Goal: Transaction & Acquisition: Subscribe to service/newsletter

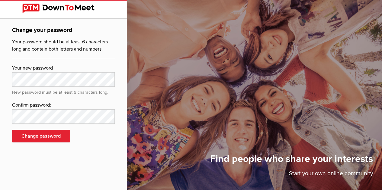
click at [0, 82] on div "Change your password Your password should be at least 6 characters long and con…" at bounding box center [63, 88] width 127 height 138
click at [38, 138] on button "Change password" at bounding box center [41, 136] width 58 height 13
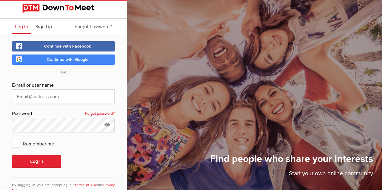
click at [104, 111] on link "Forgot password?" at bounding box center [100, 114] width 30 height 8
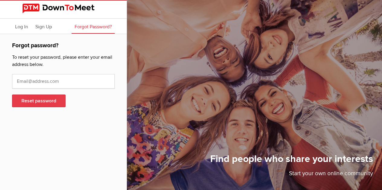
click at [41, 102] on button "Reset password" at bounding box center [38, 101] width 53 height 13
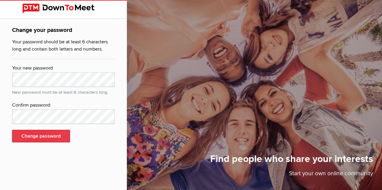
click at [47, 141] on button "Change password" at bounding box center [41, 136] width 58 height 13
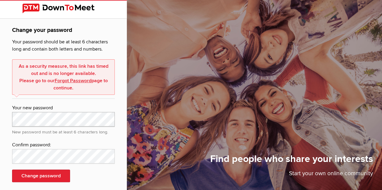
click at [189, 0] on html "Change your password Your password should be at least 6 characters long and con…" at bounding box center [191, 95] width 382 height 190
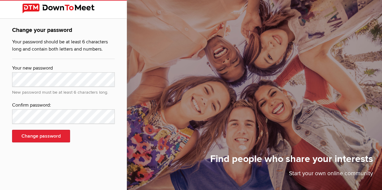
click at [67, 109] on div "Confirm password:" at bounding box center [63, 106] width 103 height 8
click at [52, 136] on button "Change password" at bounding box center [41, 136] width 58 height 13
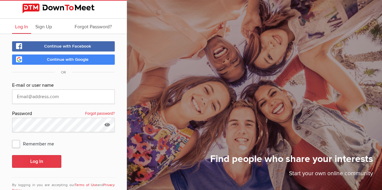
click at [42, 163] on button "Log In" at bounding box center [36, 161] width 49 height 13
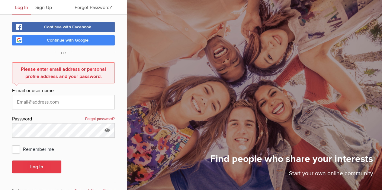
scroll to position [41, 0]
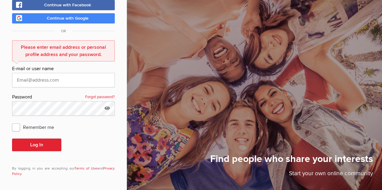
click at [17, 128] on span "Remember me" at bounding box center [36, 127] width 48 height 11
click at [12, 122] on input "Remember me" at bounding box center [12, 122] width 0 height 0
checkbox input "true"
click at [78, 78] on input "text" at bounding box center [63, 80] width 103 height 14
type input "[EMAIL_ADDRESS][DOMAIN_NAME]"
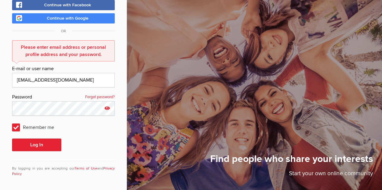
click at [106, 104] on icon at bounding box center [107, 108] width 9 height 14
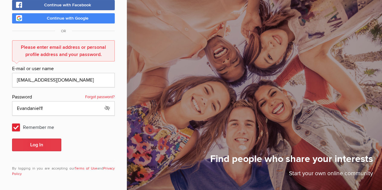
click at [41, 143] on button "Log In" at bounding box center [36, 145] width 49 height 13
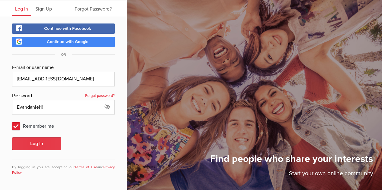
scroll to position [17, 0]
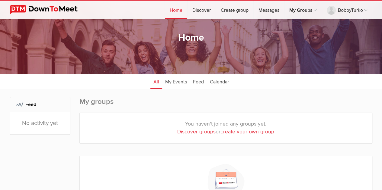
click at [193, 129] on link "Discover groups" at bounding box center [196, 132] width 38 height 6
select select "null"
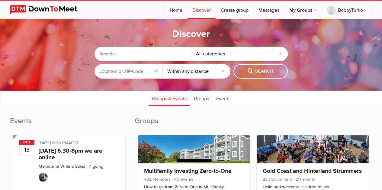
click at [167, 53] on input "text" at bounding box center [142, 54] width 97 height 14
type input "East Bay over 60 social group"
click at [144, 69] on input "text" at bounding box center [128, 71] width 68 height 14
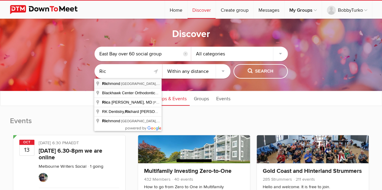
type input "[GEOGRAPHIC_DATA], [GEOGRAPHIC_DATA], [GEOGRAPHIC_DATA]"
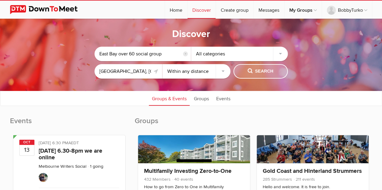
click at [258, 70] on span "Search" at bounding box center [260, 71] width 26 height 7
click at [260, 70] on span "Search" at bounding box center [260, 71] width 26 height 7
click at [281, 51] on div "All categories" at bounding box center [239, 54] width 97 height 14
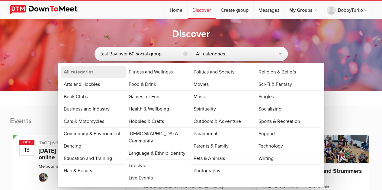
click at [64, 24] on div "Discover East Bay over 60 social group reset All categories All categories Arts…" at bounding box center [191, 55] width 382 height 72
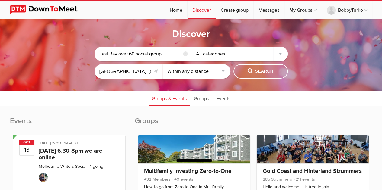
click at [279, 54] on div "All categories" at bounding box center [239, 54] width 97 height 14
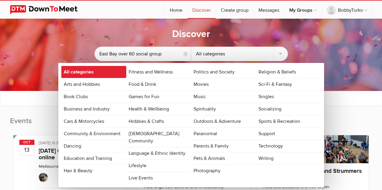
click at [101, 74] on link "All categories" at bounding box center [93, 72] width 65 height 12
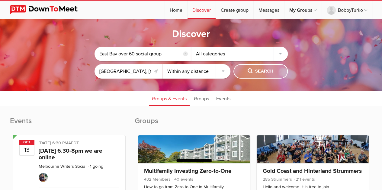
click at [252, 72] on span "Search" at bounding box center [260, 71] width 26 height 7
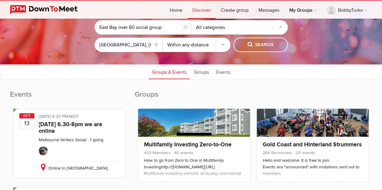
scroll to position [27, 0]
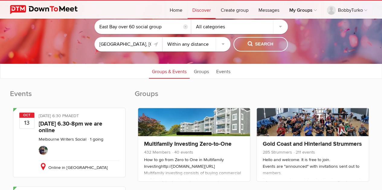
click at [224, 43] on select "Within 10 miles Within 25 miles Within 50 miles Within 100 miles Within any dis…" at bounding box center [196, 44] width 68 height 14
select select "100"
click at [162, 37] on select "Within 10 miles Within 25 miles Within 50 miles Within 100 miles Within any dis…" at bounding box center [196, 44] width 68 height 14
click at [256, 44] on span "Search" at bounding box center [260, 44] width 26 height 7
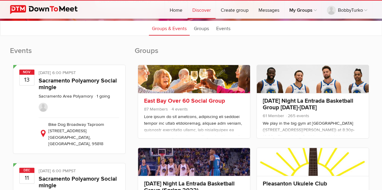
scroll to position [82, 0]
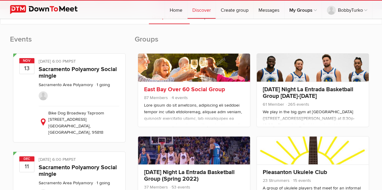
click at [167, 71] on link at bounding box center [194, 68] width 112 height 28
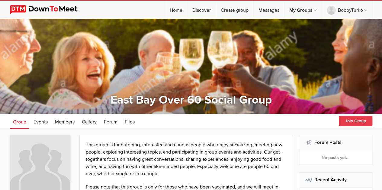
click at [348, 120] on button "Join Group" at bounding box center [354, 121] width 33 height 10
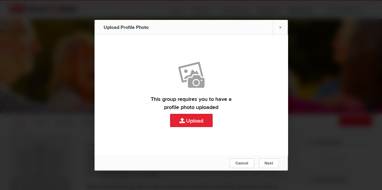
click at [195, 121] on link "Upload" at bounding box center [190, 92] width 193 height 114
